Goal: Task Accomplishment & Management: Complete application form

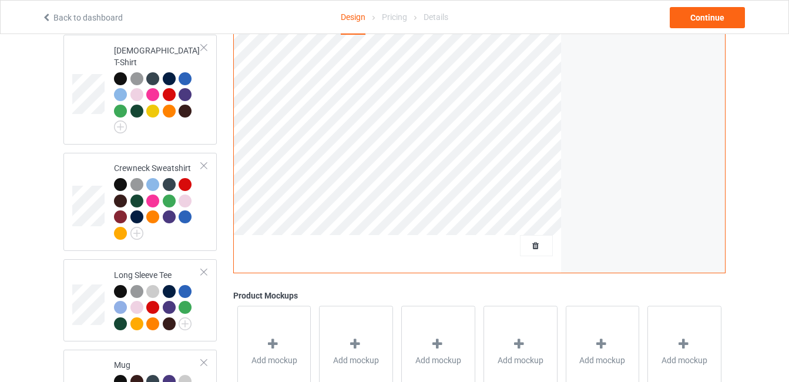
scroll to position [421, 0]
click at [529, 240] on span "Delete all designs" at bounding box center [509, 244] width 62 height 9
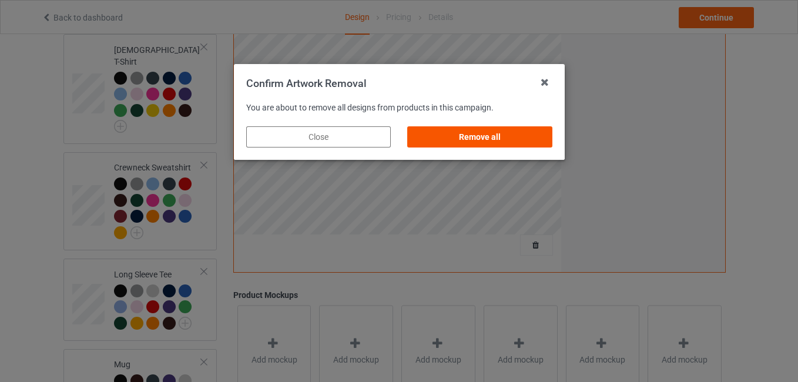
click at [503, 141] on div "Remove all" at bounding box center [479, 136] width 145 height 21
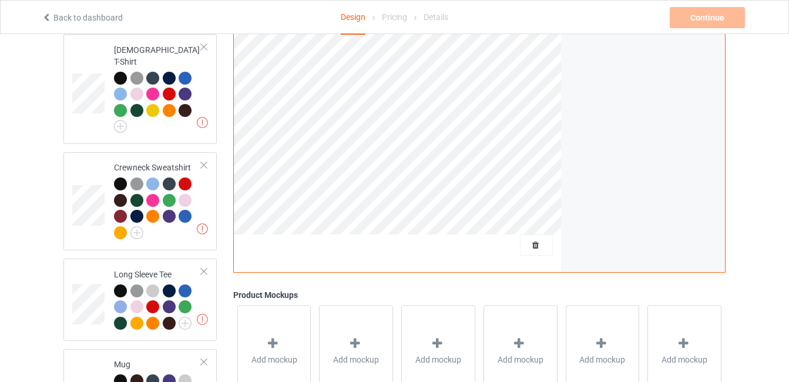
scroll to position [0, 0]
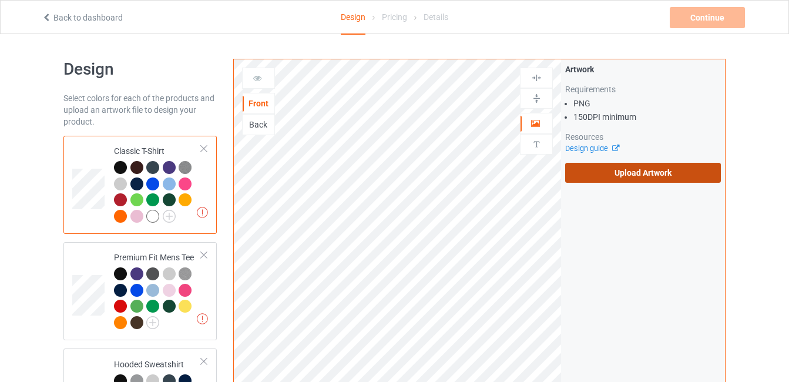
click at [591, 180] on label "Upload Artwork" at bounding box center [643, 173] width 156 height 20
click at [0, 0] on input "Upload Artwork" at bounding box center [0, 0] width 0 height 0
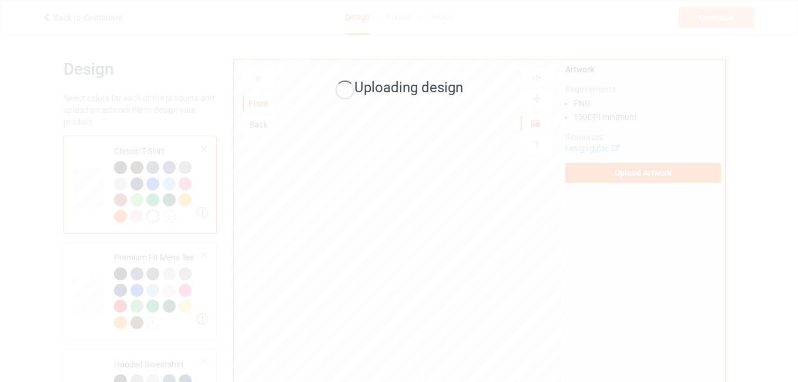
click at [311, 115] on div "Uploading design" at bounding box center [399, 191] width 798 height 382
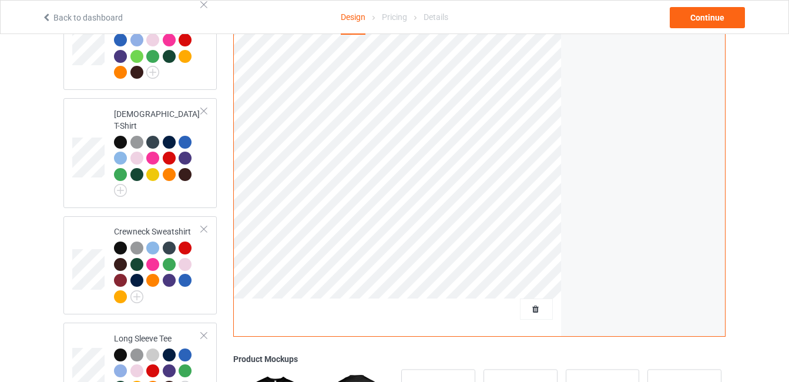
scroll to position [558, 0]
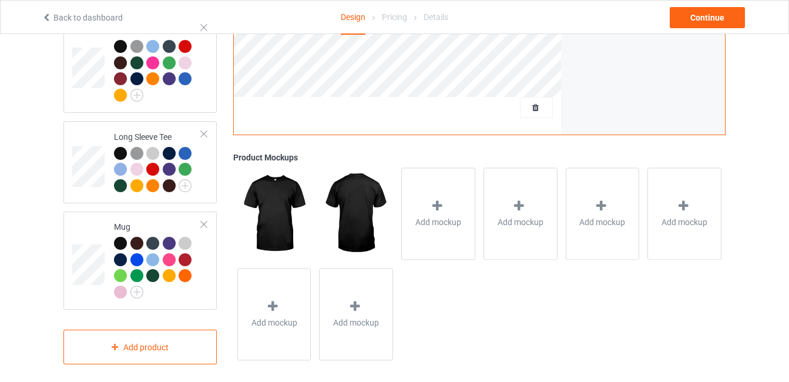
click at [114, 221] on div "Mug" at bounding box center [158, 259] width 88 height 76
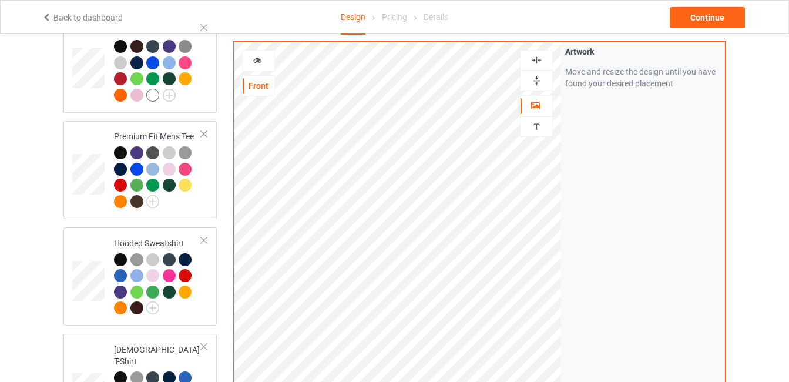
scroll to position [119, 0]
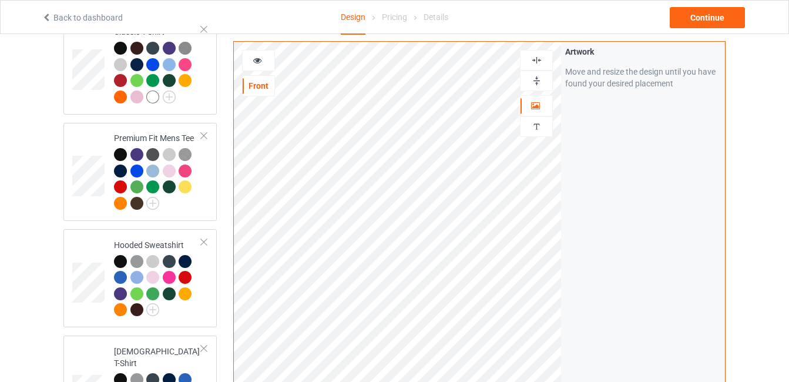
click at [263, 51] on div at bounding box center [258, 60] width 33 height 21
click at [258, 57] on icon at bounding box center [258, 59] width 10 height 8
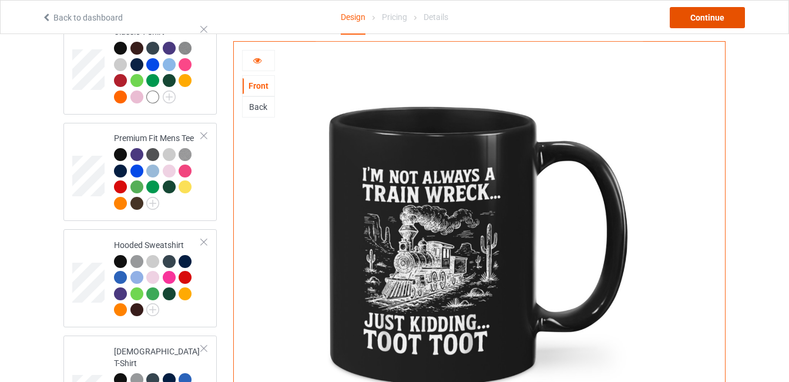
click at [728, 14] on div "Continue" at bounding box center [707, 17] width 75 height 21
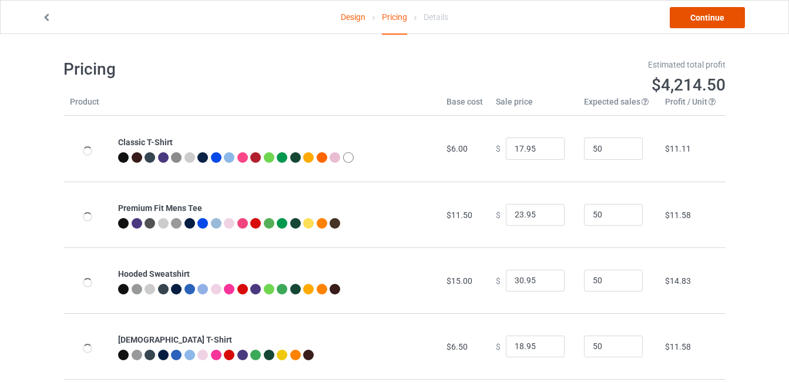
click at [699, 18] on link "Continue" at bounding box center [707, 17] width 75 height 21
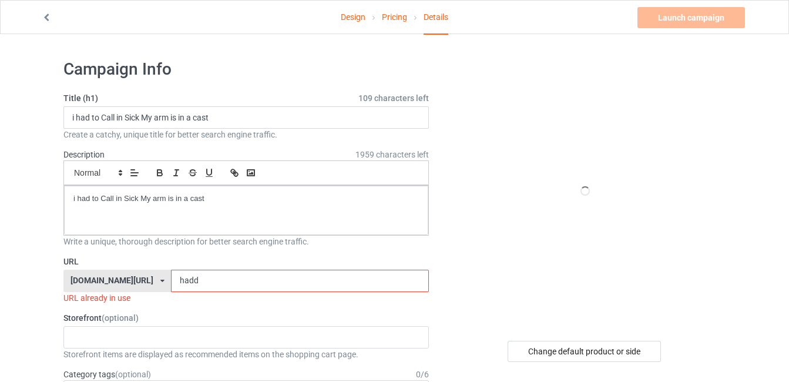
click at [265, 129] on div "Create a catchy, unique title for better search engine traffic." at bounding box center [246, 135] width 366 height 12
drag, startPoint x: 265, startPoint y: 129, endPoint x: 230, endPoint y: 121, distance: 36.2
click at [230, 121] on input "i had to Call in Sick My arm is in a cast" at bounding box center [246, 117] width 366 height 22
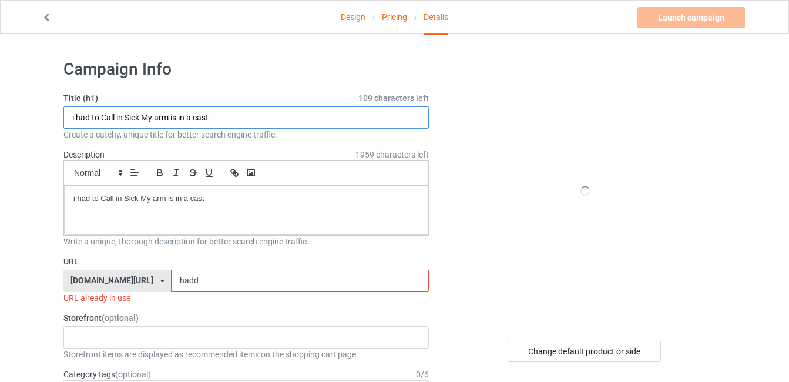
click at [230, 121] on input "i had to Call in Sick My arm is in a cast" at bounding box center [246, 117] width 366 height 22
paste input "I'm Not Always A Train Wreck Just Kidding Toot Too"
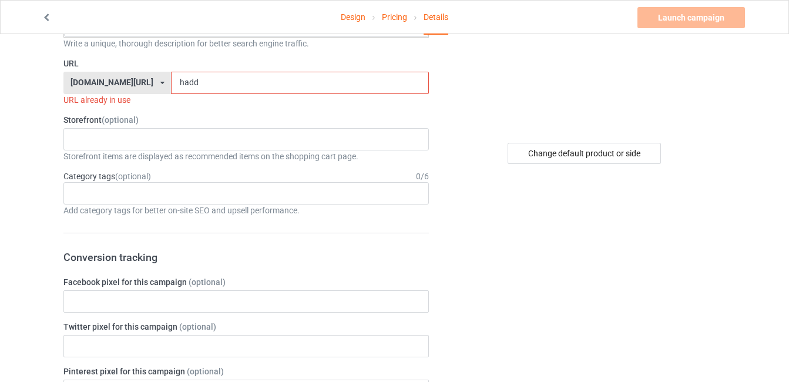
scroll to position [206, 0]
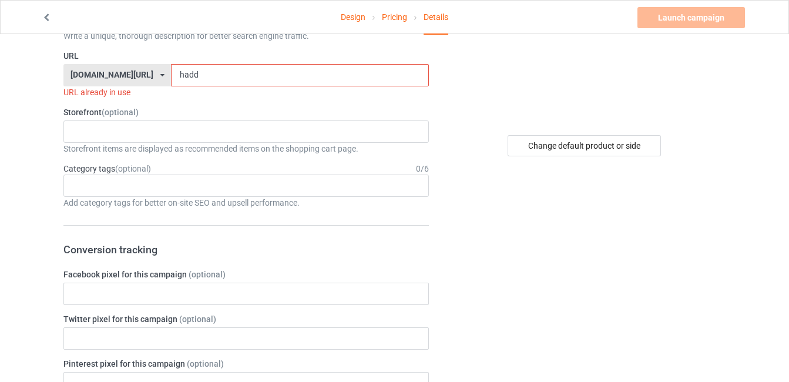
type input "I'm Not Always A Train Wreck Just Kidding Toot Toot"
click at [192, 71] on input "hadd" at bounding box center [299, 75] width 257 height 22
paste input "I'm Not Always A Train Wreck Just Kidding Toot Too"
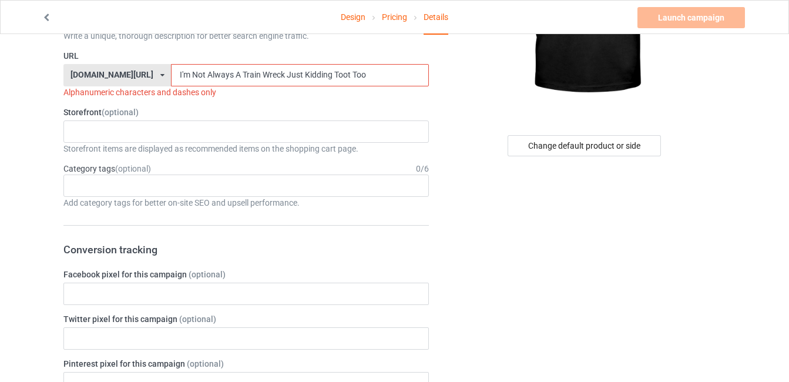
drag, startPoint x: 209, startPoint y: 71, endPoint x: 158, endPoint y: 77, distance: 51.5
click at [171, 77] on input "I'm Not Always A Train Wreck Just Kidding Toot Too" at bounding box center [299, 75] width 257 height 22
drag, startPoint x: 166, startPoint y: 75, endPoint x: 353, endPoint y: 86, distance: 187.8
click at [353, 86] on div "URL [DOMAIN_NAME][URL] [DOMAIN_NAME][URL] [DOMAIN_NAME][URL] 641c9328c742290036…" at bounding box center [246, 74] width 366 height 48
click at [171, 75] on input "Train" at bounding box center [299, 75] width 257 height 22
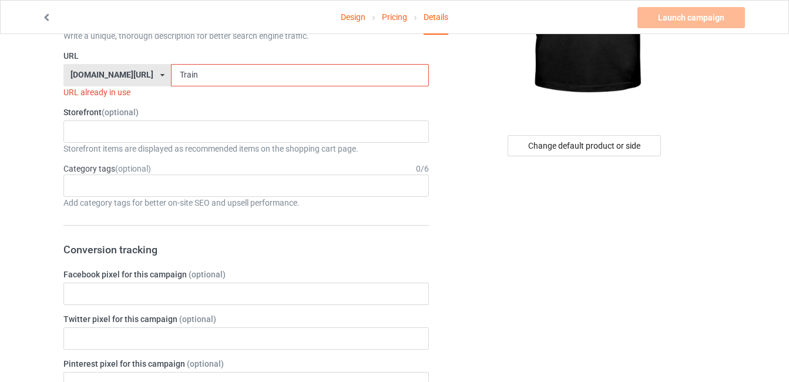
click at [171, 73] on input "Train" at bounding box center [299, 75] width 257 height 22
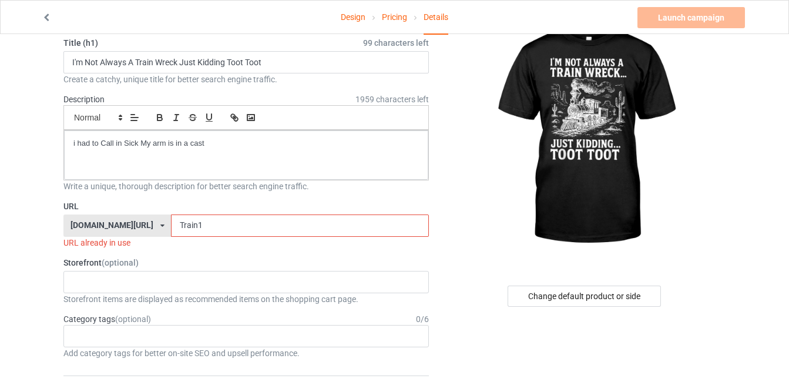
scroll to position [55, 0]
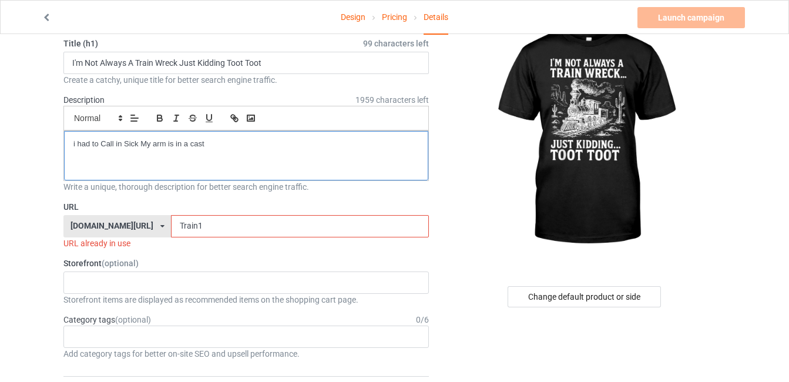
click at [147, 158] on div "i had to Call in Sick My arm is in a cast" at bounding box center [246, 155] width 364 height 49
click at [147, 158] on body "Design Pricing Details Launch campaign Invalid campaign URL Campaign Info Title…" at bounding box center [394, 170] width 789 height 382
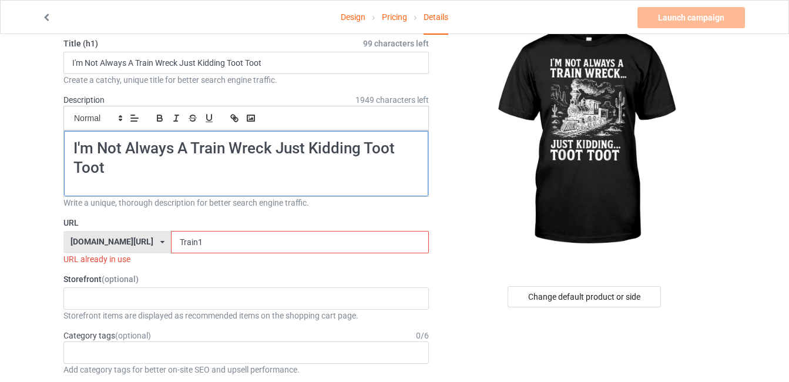
scroll to position [0, 0]
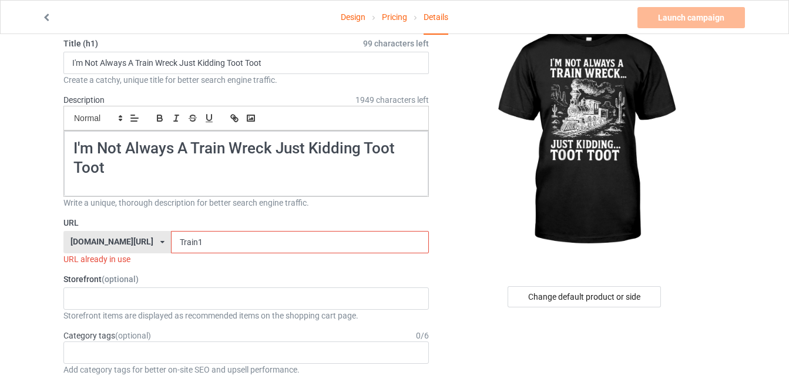
click at [280, 222] on label "URL" at bounding box center [246, 223] width 366 height 12
click at [236, 243] on input "Train1" at bounding box center [299, 242] width 257 height 22
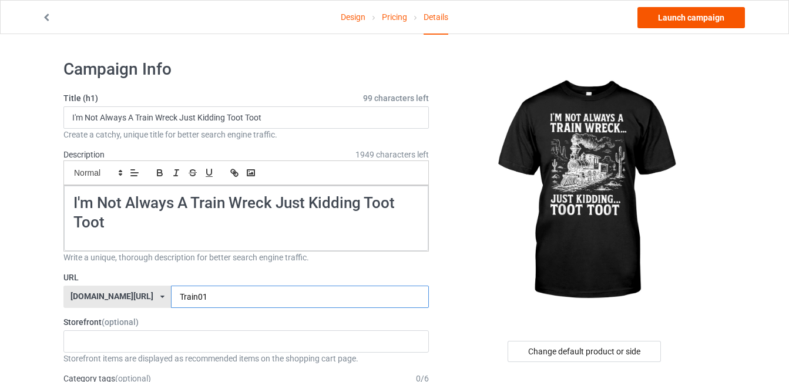
type input "Train01"
click at [700, 15] on link "Launch campaign" at bounding box center [692, 17] width 108 height 21
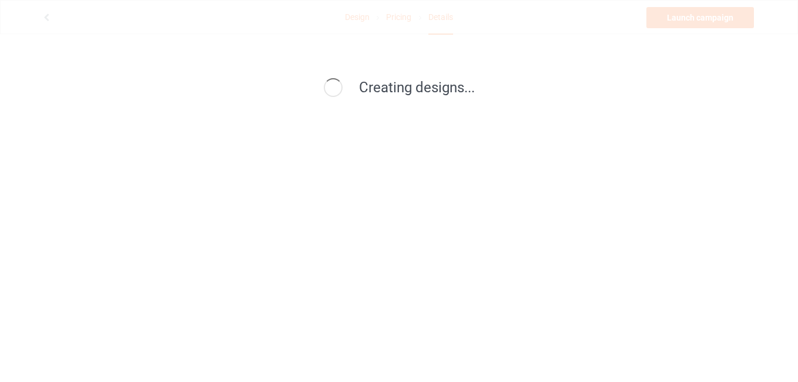
click at [439, 98] on div "Creating designs..." at bounding box center [399, 88] width 504 height 20
